Goal: Information Seeking & Learning: Find specific fact

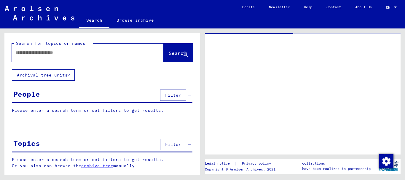
type input "*******"
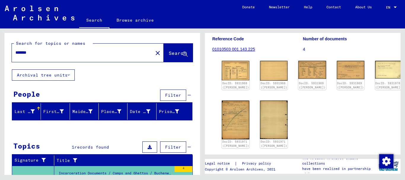
scroll to position [73, 0]
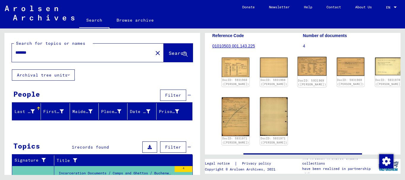
click at [298, 74] on img at bounding box center [312, 66] width 29 height 19
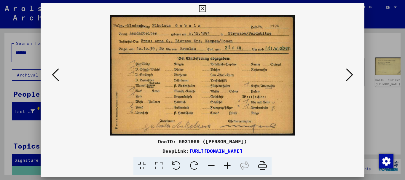
click at [203, 7] on icon at bounding box center [202, 8] width 7 height 7
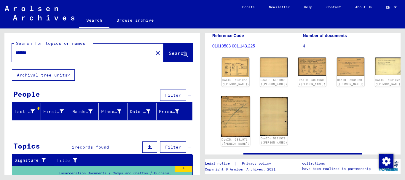
click at [230, 111] on img at bounding box center [235, 116] width 29 height 41
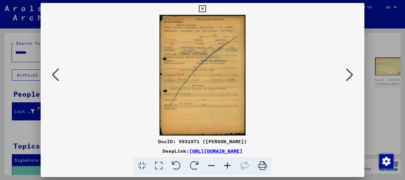
click at [202, 9] on icon at bounding box center [202, 8] width 7 height 7
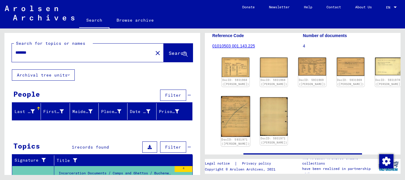
click at [235, 113] on img at bounding box center [235, 116] width 29 height 41
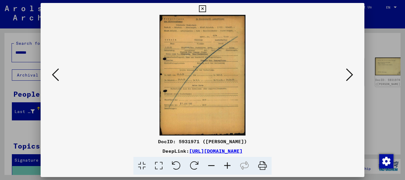
click at [228, 164] on icon at bounding box center [227, 166] width 16 height 18
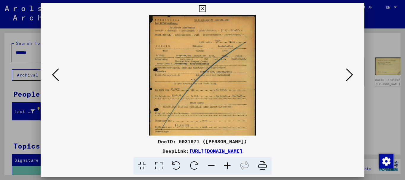
click at [228, 164] on icon at bounding box center [227, 166] width 16 height 18
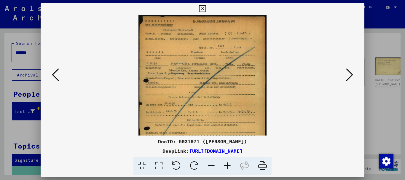
click at [228, 164] on icon at bounding box center [227, 166] width 16 height 18
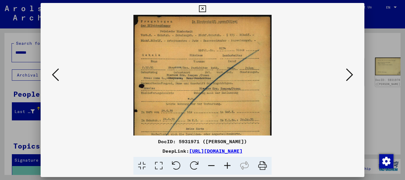
click at [228, 164] on icon at bounding box center [227, 166] width 16 height 18
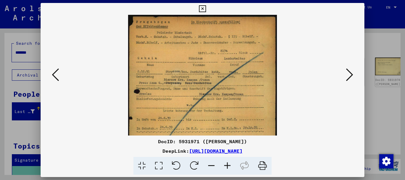
click at [228, 164] on icon at bounding box center [227, 166] width 16 height 18
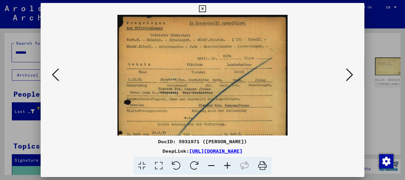
click at [228, 164] on icon at bounding box center [227, 166] width 16 height 18
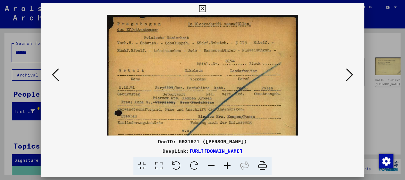
click at [228, 164] on icon at bounding box center [227, 166] width 16 height 18
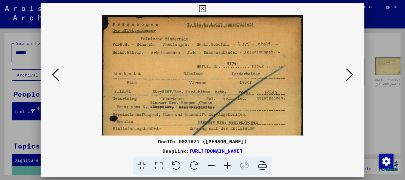
click at [228, 164] on icon at bounding box center [227, 166] width 16 height 18
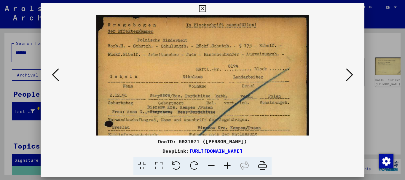
click at [228, 164] on icon at bounding box center [227, 166] width 16 height 18
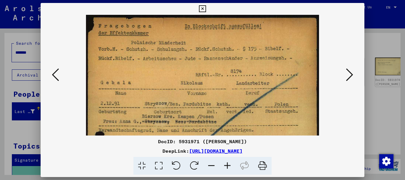
click at [228, 164] on icon at bounding box center [227, 166] width 16 height 18
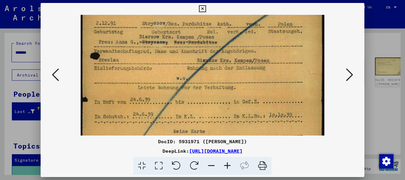
scroll to position [87, 0]
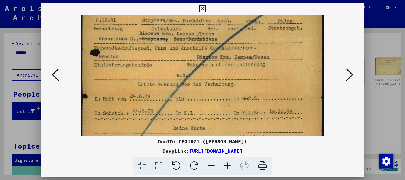
drag, startPoint x: 210, startPoint y: 103, endPoint x: 205, endPoint y: 15, distance: 87.6
click at [205, 15] on img at bounding box center [203, 98] width 244 height 343
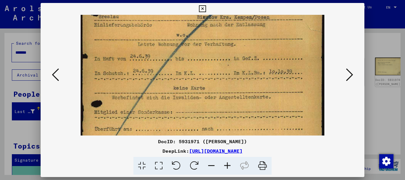
scroll to position [134, 0]
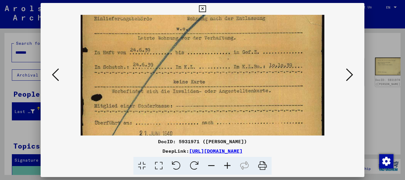
drag, startPoint x: 225, startPoint y: 88, endPoint x: 215, endPoint y: 42, distance: 47.3
click at [215, 42] on img at bounding box center [203, 52] width 244 height 343
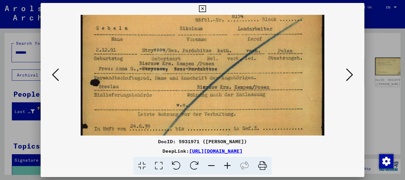
drag, startPoint x: 220, startPoint y: 115, endPoint x: 207, endPoint y: 188, distance: 74.0
click at [207, 180] on html "Search Browse archive Donate Newsletter Help Contact About Us Search Browse arc…" at bounding box center [202, 90] width 405 height 180
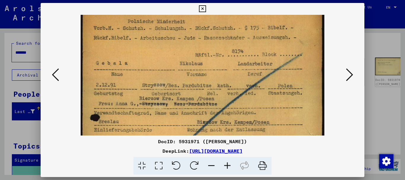
scroll to position [0, 0]
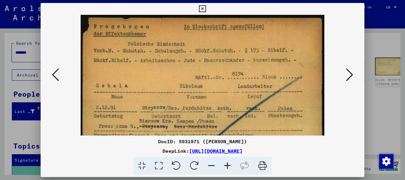
drag, startPoint x: 226, startPoint y: 71, endPoint x: 237, endPoint y: 189, distance: 118.8
click at [237, 180] on html "Search Browse archive Donate Newsletter Help Contact About Us Search Browse arc…" at bounding box center [202, 90] width 405 height 180
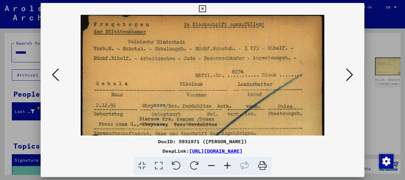
click at [58, 79] on icon at bounding box center [55, 75] width 7 height 14
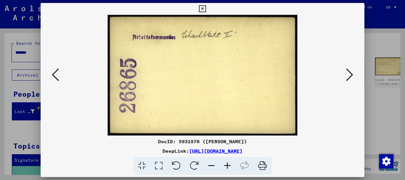
click at [58, 79] on icon at bounding box center [55, 75] width 7 height 14
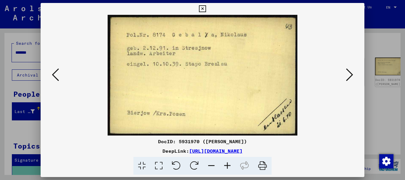
click at [58, 78] on icon at bounding box center [55, 75] width 7 height 14
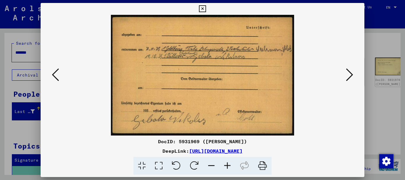
click at [229, 164] on icon at bounding box center [227, 166] width 16 height 18
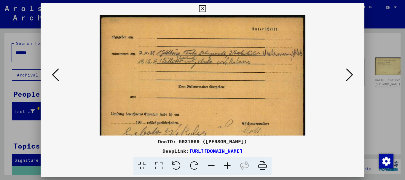
click at [229, 164] on icon at bounding box center [227, 166] width 16 height 18
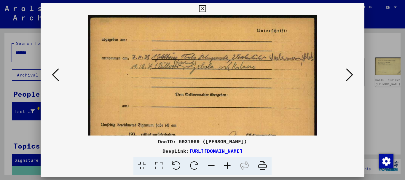
click at [229, 164] on icon at bounding box center [227, 166] width 16 height 18
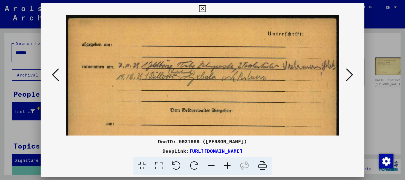
click at [229, 164] on icon at bounding box center [227, 166] width 16 height 18
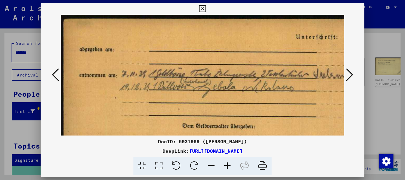
click at [229, 164] on icon at bounding box center [227, 166] width 16 height 18
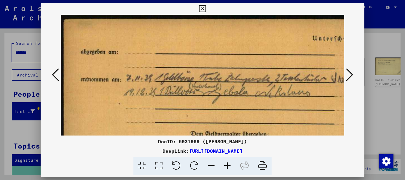
click at [229, 164] on icon at bounding box center [227, 166] width 16 height 18
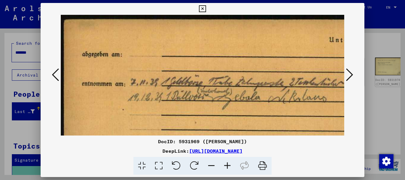
click at [229, 164] on icon at bounding box center [227, 166] width 16 height 18
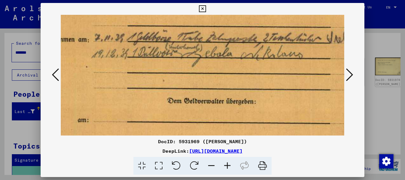
scroll to position [48, 40]
drag, startPoint x: 213, startPoint y: 91, endPoint x: 172, endPoint y: 43, distance: 62.9
click at [172, 43] on img at bounding box center [213, 93] width 386 height 254
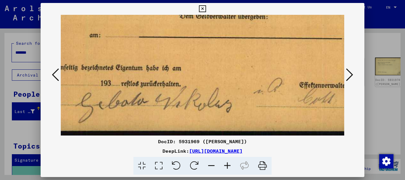
scroll to position [133, 26]
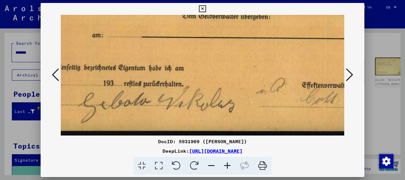
drag, startPoint x: 175, startPoint y: 79, endPoint x: 170, endPoint y: -15, distance: 93.6
click at [170, 0] on html "Search Browse archive Donate Newsletter Help Contact About Us Search Browse arc…" at bounding box center [202, 90] width 405 height 180
click at [54, 75] on icon at bounding box center [55, 75] width 7 height 14
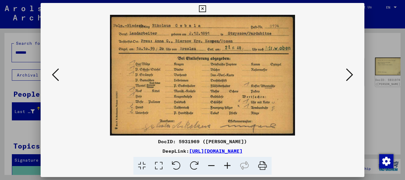
scroll to position [0, 0]
click at [226, 164] on icon at bounding box center [227, 166] width 16 height 18
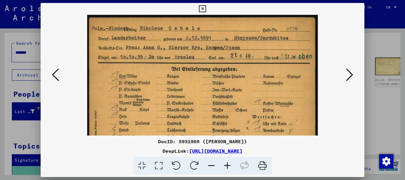
click at [226, 164] on icon at bounding box center [227, 166] width 16 height 18
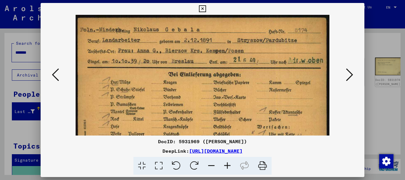
click at [226, 164] on icon at bounding box center [227, 166] width 16 height 18
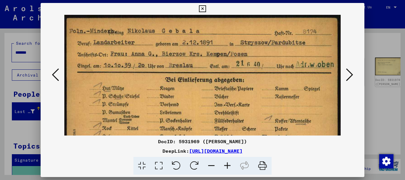
click at [226, 164] on icon at bounding box center [227, 166] width 16 height 18
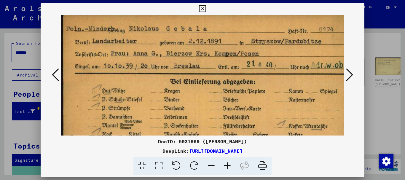
scroll to position [3, 0]
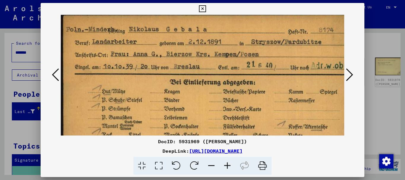
drag, startPoint x: 179, startPoint y: 97, endPoint x: 189, endPoint y: 94, distance: 10.2
click at [189, 94] on img at bounding box center [210, 109] width 299 height 195
